Goal: Task Accomplishment & Management: Complete application form

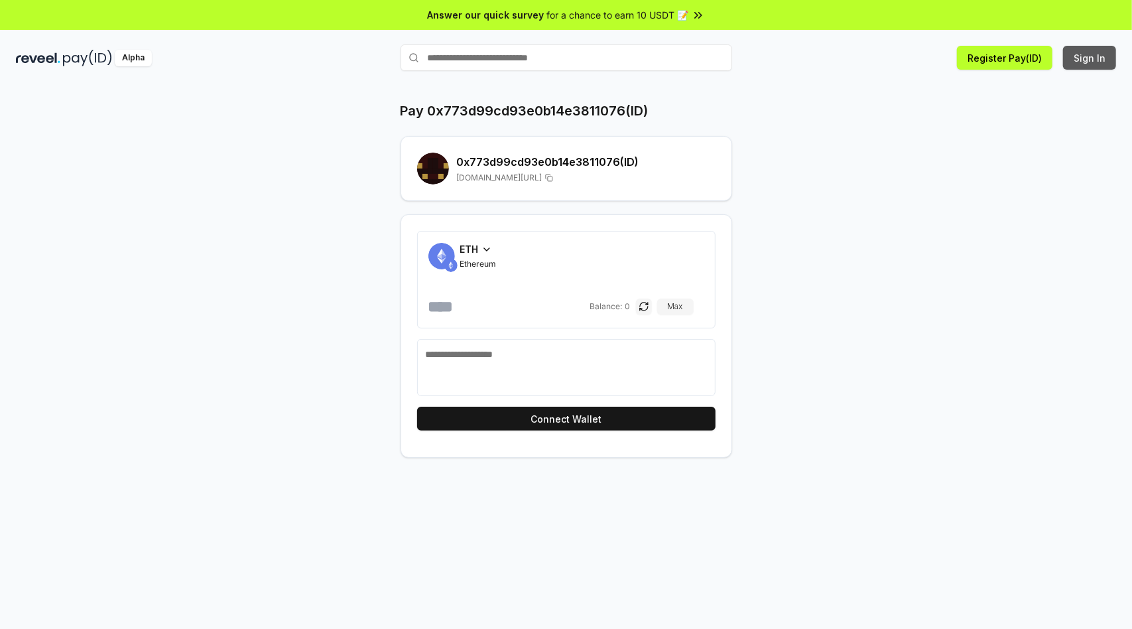
click at [1091, 58] on button "Sign In" at bounding box center [1089, 58] width 53 height 24
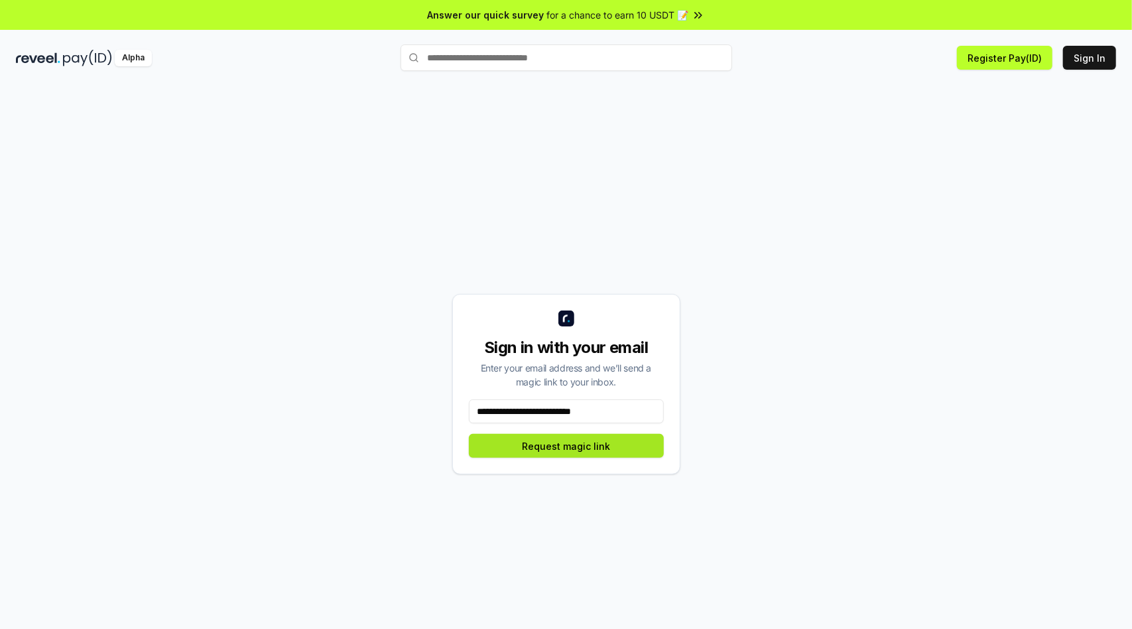
type input "**********"
click at [566, 446] on button "Request magic link" at bounding box center [566, 446] width 195 height 24
